Goal: Transaction & Acquisition: Subscribe to service/newsletter

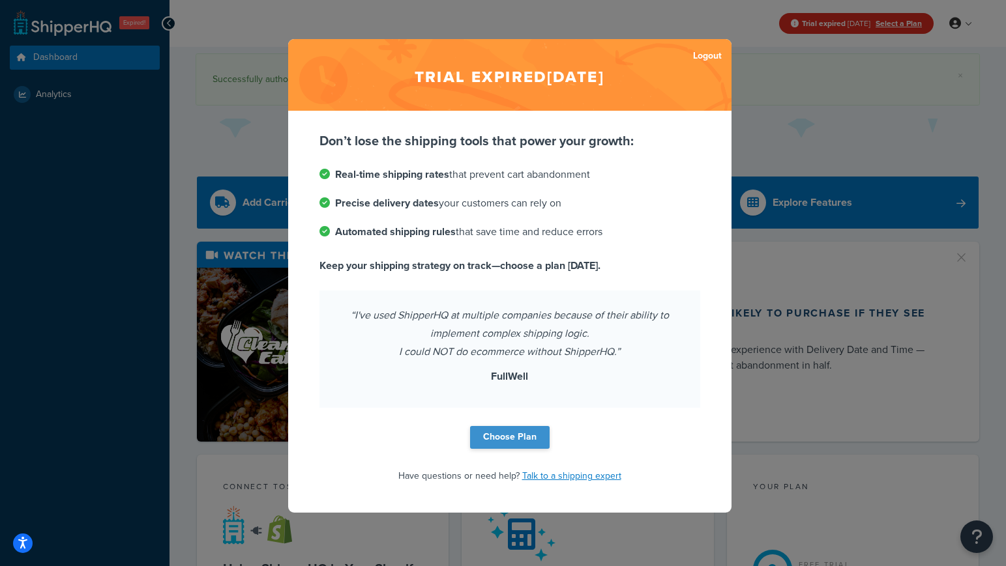
click at [516, 444] on link "Choose Plan" at bounding box center [510, 437] width 80 height 23
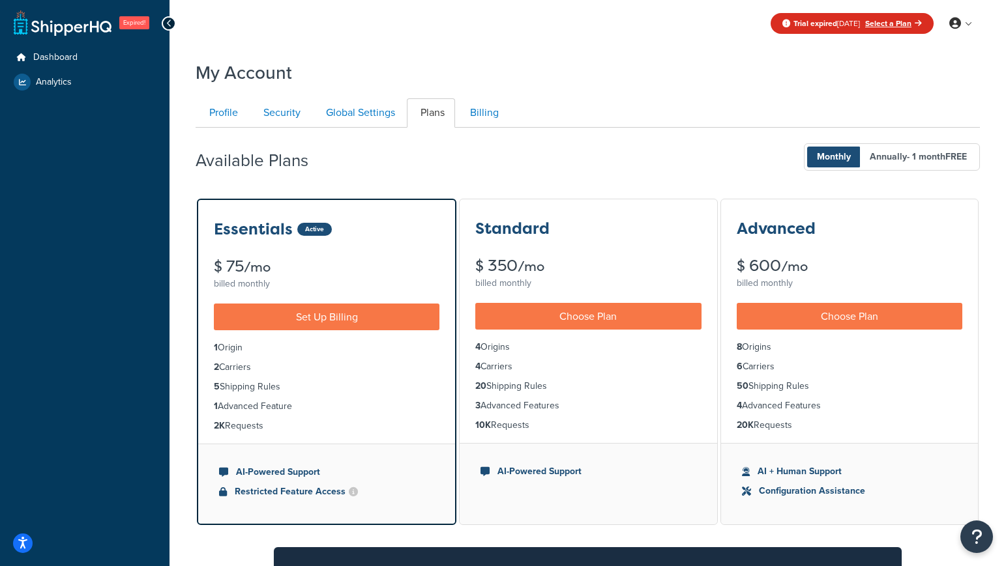
click at [538, 164] on div "Available Plans Monthly Annually - 1 month FREE" at bounding box center [588, 157] width 784 height 38
click at [565, 52] on div "Trial expired [DATE] Select a Plan My Profile Billing Global Settings Contact U…" at bounding box center [587, 456] width 836 height 913
click at [380, 162] on div "Available Plans Monthly Annually - 1 month FREE" at bounding box center [588, 157] width 784 height 38
click at [417, 40] on div "Trial expired [DATE] Select a Plan My Profile Billing Global Settings Contact U…" at bounding box center [587, 23] width 836 height 47
drag, startPoint x: 432, startPoint y: 148, endPoint x: 438, endPoint y: 125, distance: 23.6
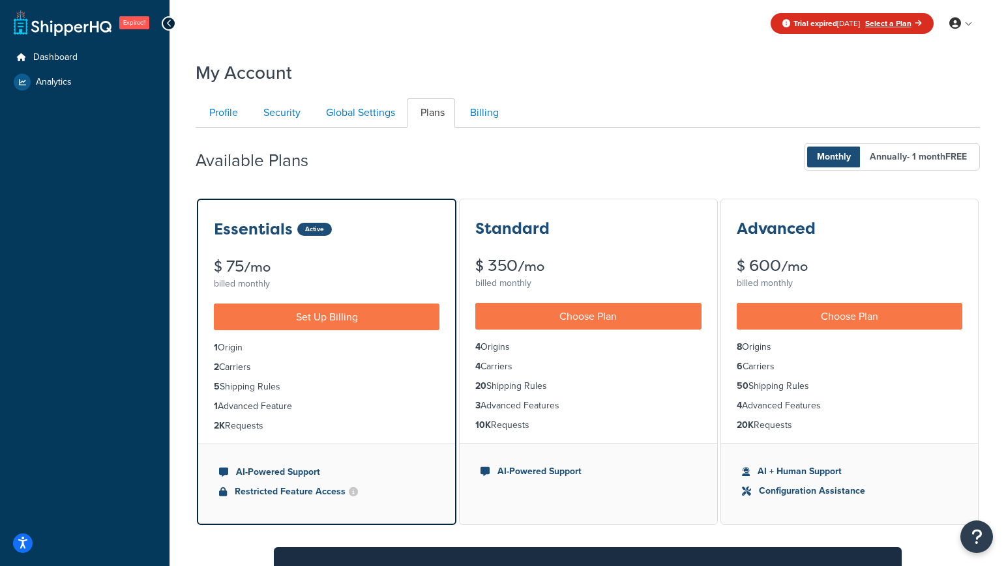
click at [432, 148] on div "Available Plans Monthly Annually - 1 month FREE" at bounding box center [588, 157] width 784 height 38
click at [456, 49] on div "Trial expired [DATE] Select a Plan My Profile Billing Global Settings Contact U…" at bounding box center [587, 456] width 836 height 913
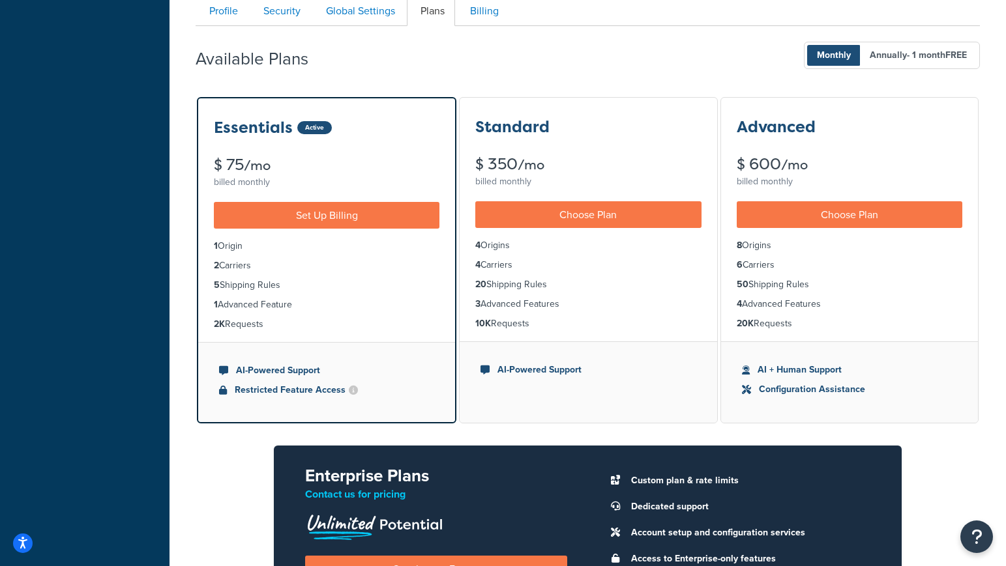
scroll to position [108, 0]
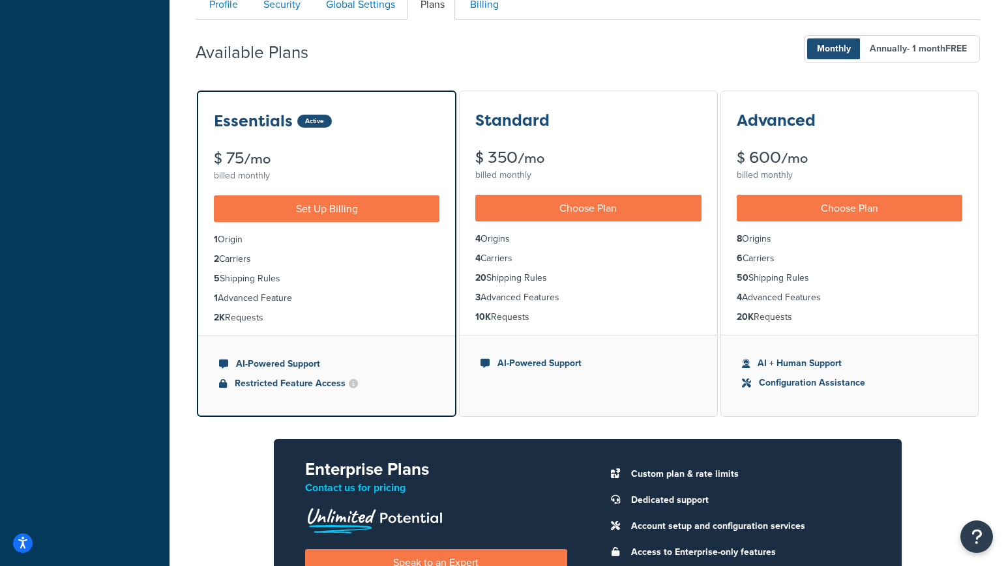
drag, startPoint x: 478, startPoint y: 59, endPoint x: 471, endPoint y: 57, distance: 8.2
click at [478, 59] on div "Available Plans Monthly Annually - 1 month FREE" at bounding box center [588, 49] width 784 height 38
click at [462, 54] on div "Available Plans Monthly Annually - 1 month FREE" at bounding box center [588, 49] width 784 height 38
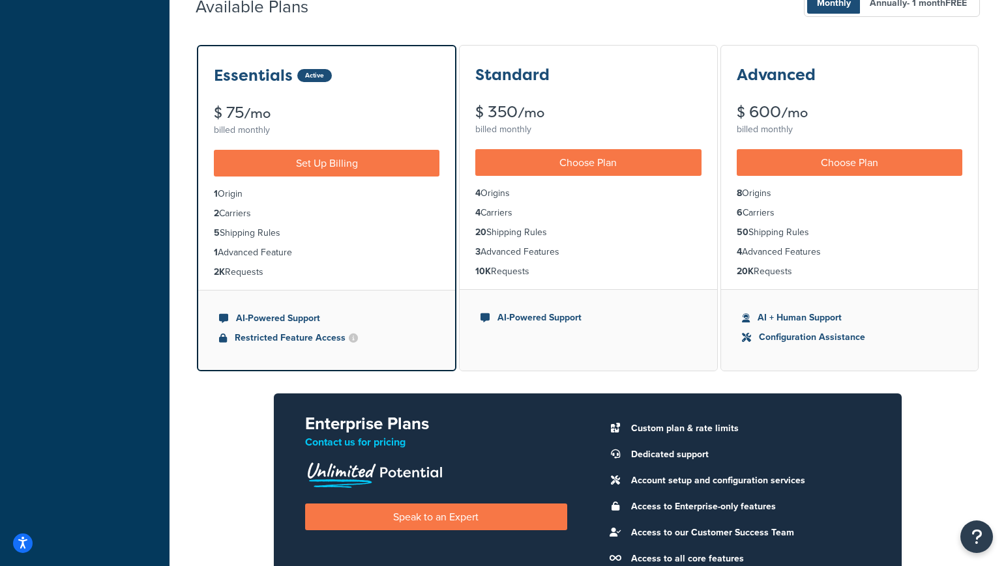
scroll to position [154, 0]
click at [373, 160] on link "Set Up Billing" at bounding box center [326, 163] width 225 height 27
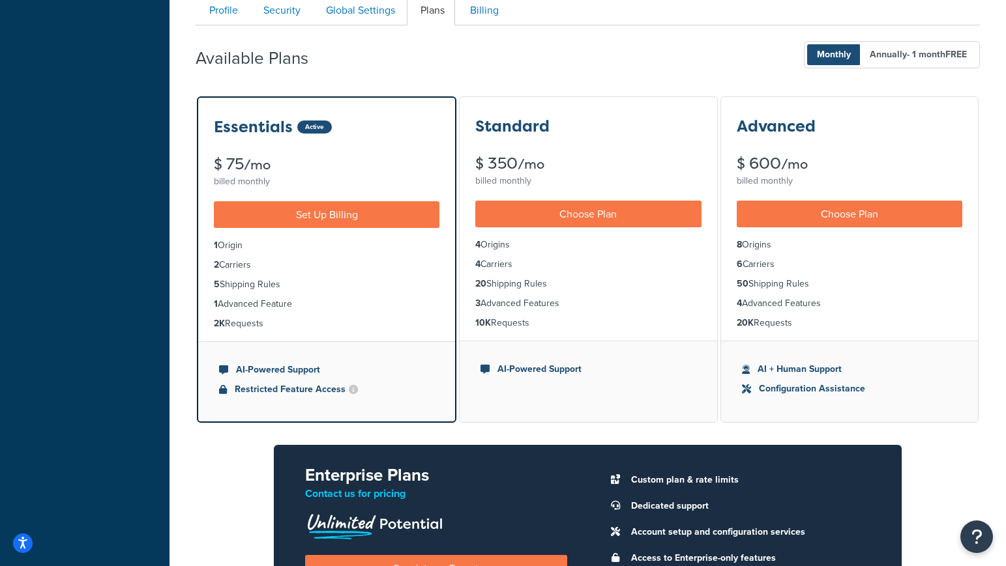
scroll to position [99, 0]
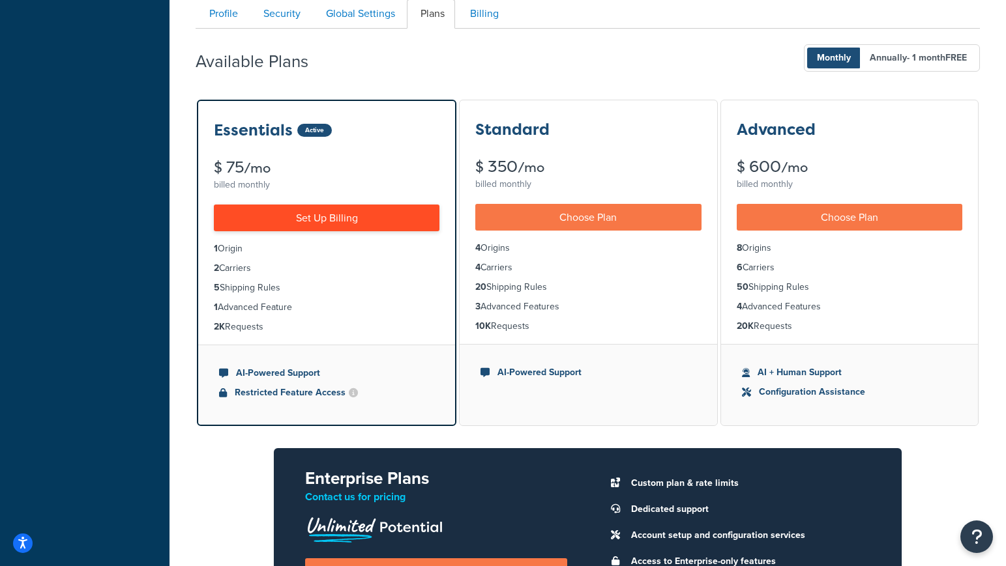
click at [377, 209] on link "Set Up Billing" at bounding box center [326, 218] width 225 height 27
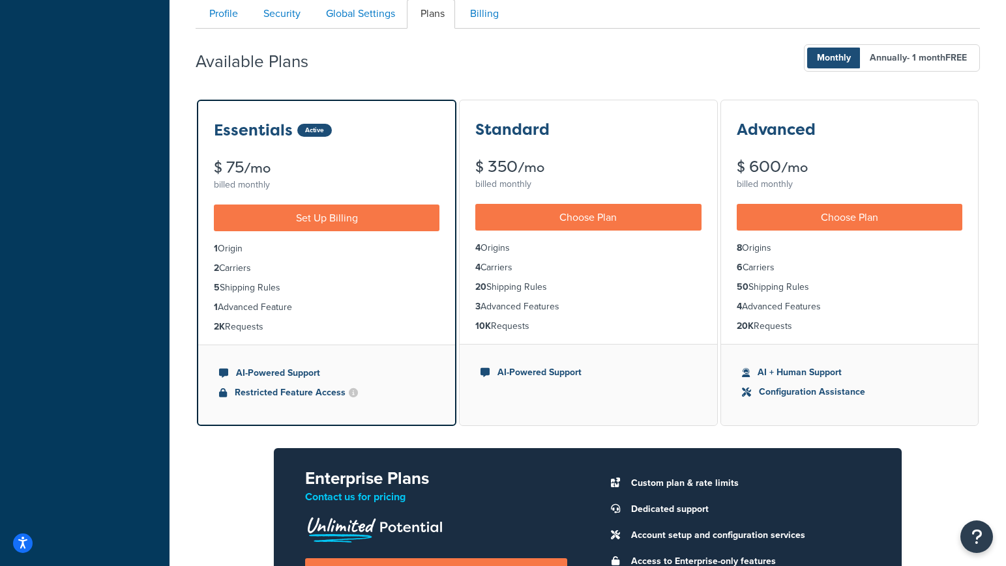
scroll to position [98, 0]
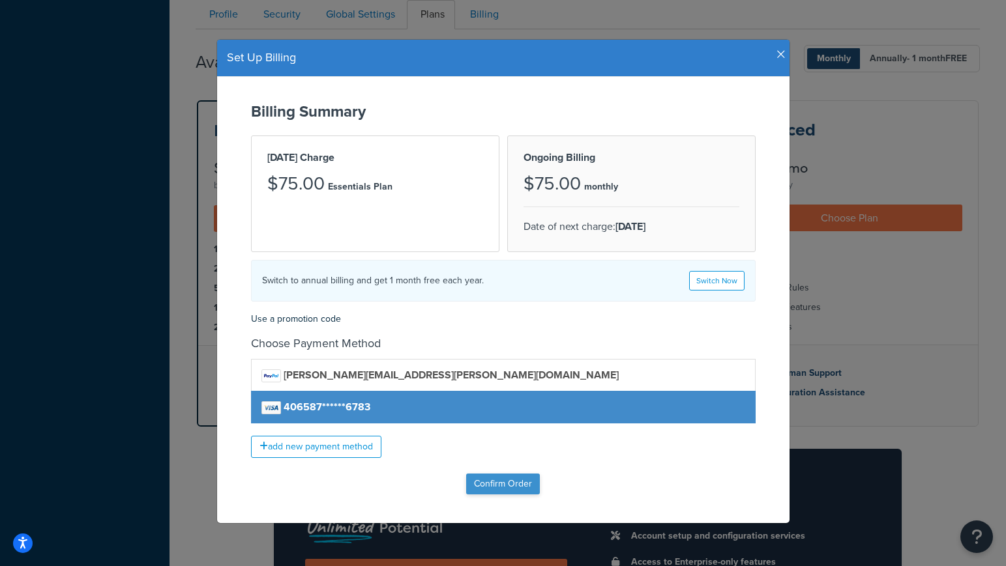
click at [507, 489] on input "Confirm Order" at bounding box center [503, 484] width 74 height 21
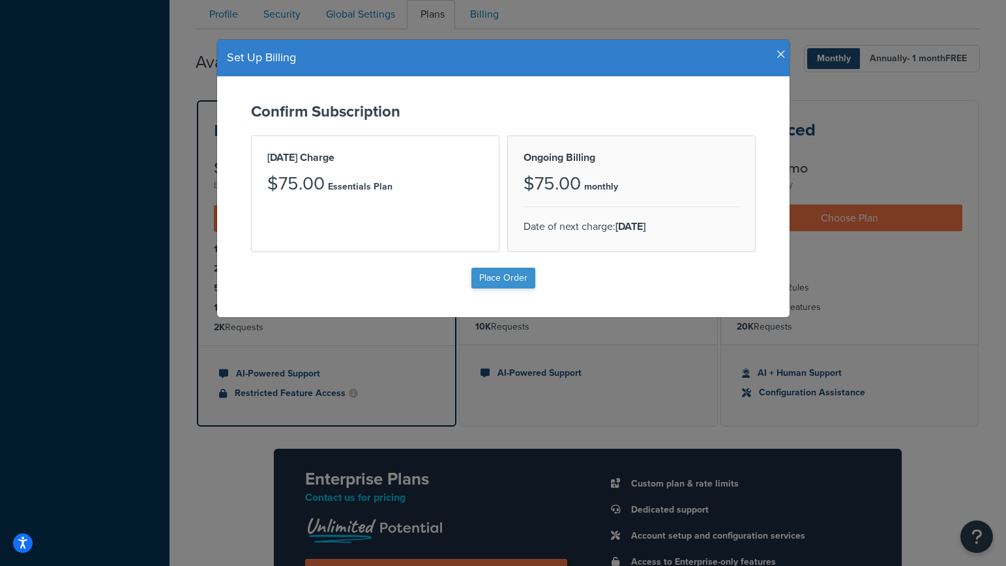
click at [509, 272] on input "Place Order" at bounding box center [503, 278] width 64 height 21
type input "Place Order"
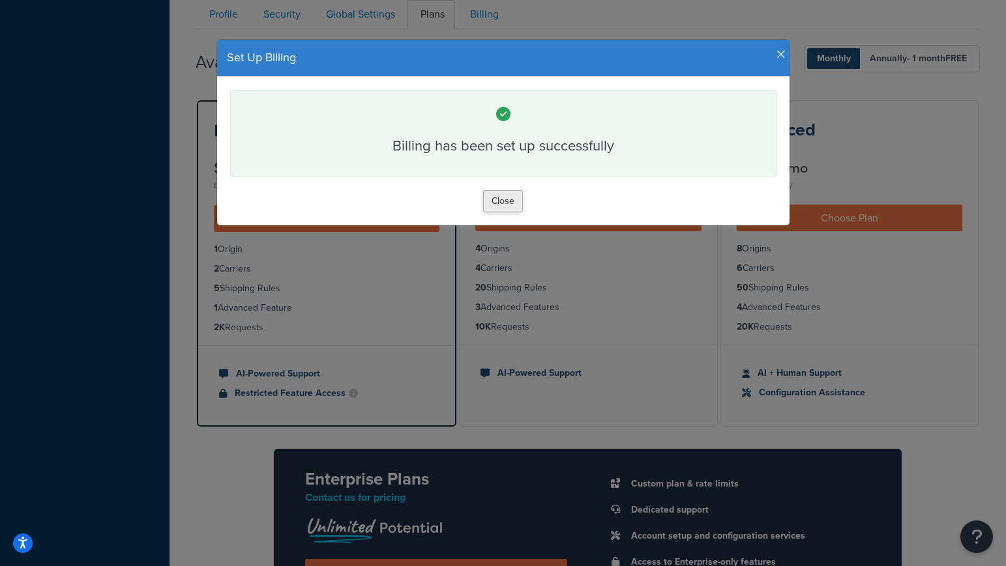
click at [496, 200] on button "Close" at bounding box center [503, 201] width 40 height 22
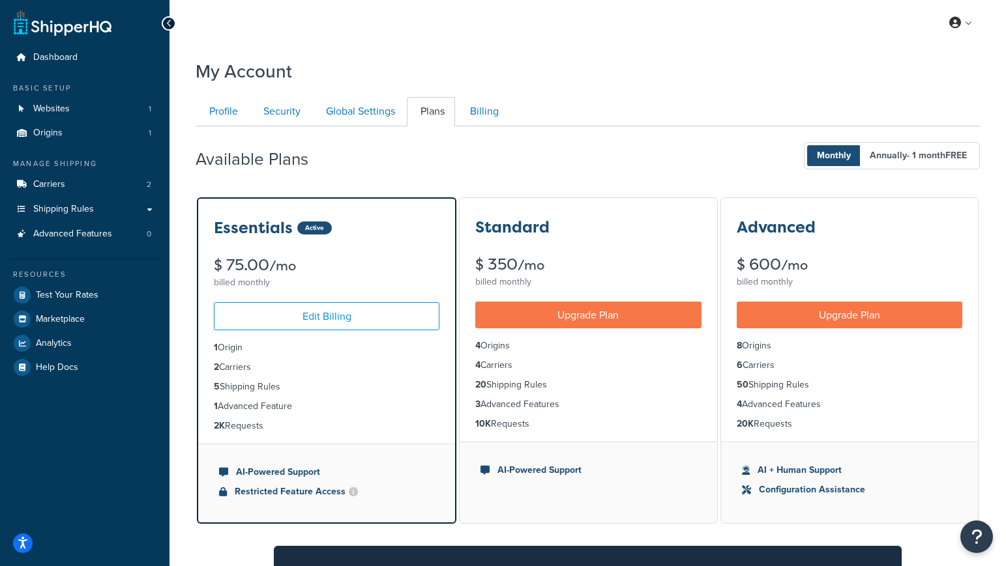
scroll to position [98, 0]
